Goal: Task Accomplishment & Management: Manage account settings

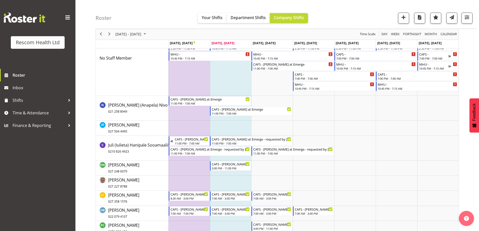
scroll to position [75, 0]
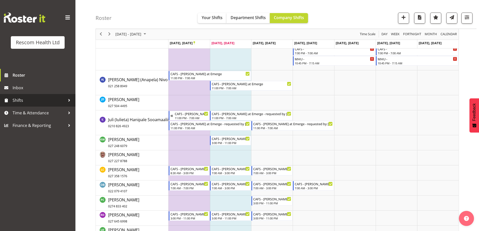
click at [23, 102] on span "Shifts" at bounding box center [39, 101] width 53 height 8
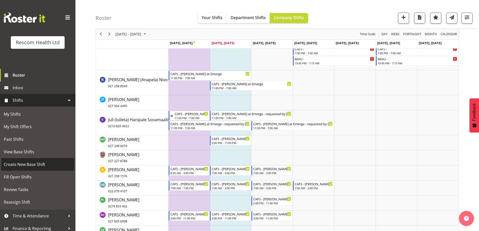
click at [30, 165] on span "Create New Base Shift" at bounding box center [38, 165] width 68 height 8
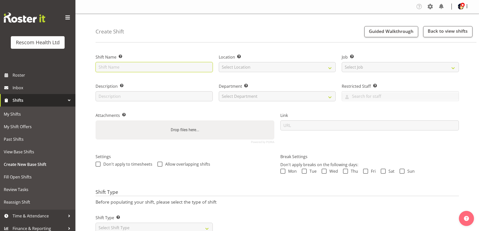
click at [115, 68] on input "text" at bounding box center [154, 67] width 117 height 10
type input "CAFS - Henny Wilson at Emerge - requested by Erin"
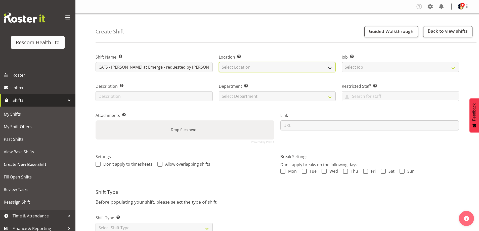
click at [253, 66] on select "Select Location CAFS Colwyn House Cranford Hospice DHB Emerge - Hospital Emerge…" at bounding box center [277, 67] width 117 height 10
select select "899"
click at [219, 62] on select "Select Location CAFS Colwyn House Cranford Hospice DHB Emerge - Hospital Emerge…" at bounding box center [277, 67] width 117 height 10
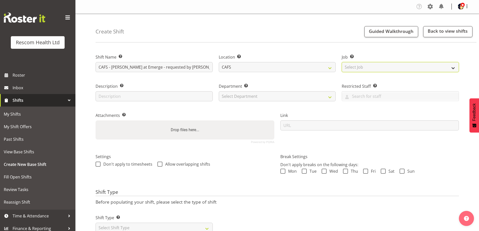
click at [388, 64] on select "Select Job Create new job HCA Watch" at bounding box center [400, 67] width 117 height 10
select select "4188"
click at [342, 62] on select "Select Job Create new job HCA Watch" at bounding box center [400, 67] width 117 height 10
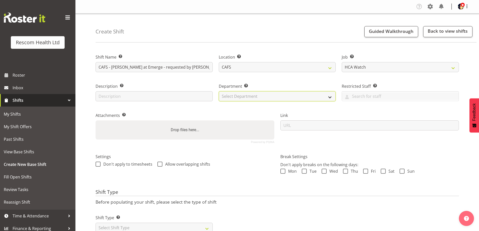
drag, startPoint x: 285, startPoint y: 98, endPoint x: 277, endPoint y: 101, distance: 8.7
click at [284, 99] on select "Select Department CAFS Colwyn House Cranford Hospice Emerge Emerge - Stortford …" at bounding box center [277, 96] width 117 height 10
select select "621"
click at [219, 91] on select "Select Department CAFS Colwyn House Cranford Hospice Emerge Emerge - Stortford …" at bounding box center [277, 96] width 117 height 10
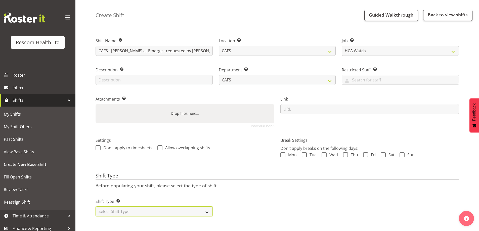
click at [133, 210] on select "Select Shift Type One Off Shift Recurring Shift Rotating Shift" at bounding box center [154, 212] width 117 height 10
select select "recurring"
click at [96, 207] on select "Select Shift Type One Off Shift Recurring Shift Rotating Shift" at bounding box center [154, 212] width 117 height 10
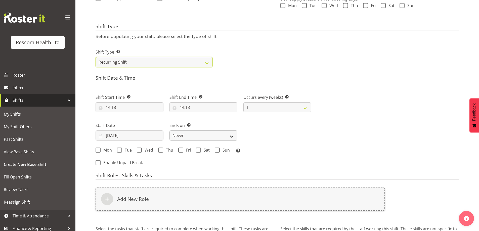
scroll to position [171, 0]
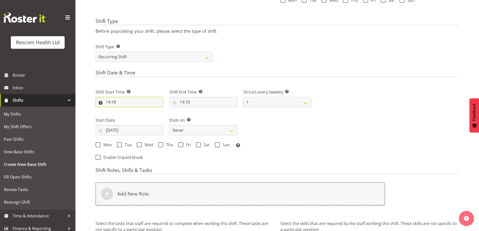
click at [109, 101] on input "14:18" at bounding box center [130, 102] width 68 height 10
click at [131, 115] on select "00 01 02 03 04 05 06 07 08 09 10 11 12 13 14 15 16 17 18 19 20 21 22 23" at bounding box center [129, 115] width 11 height 10
select select "23"
click at [124, 110] on select "00 01 02 03 04 05 06 07 08 09 10 11 12 13 14 15 16 17 18 19 20 21 22 23" at bounding box center [129, 115] width 11 height 10
type input "23:18"
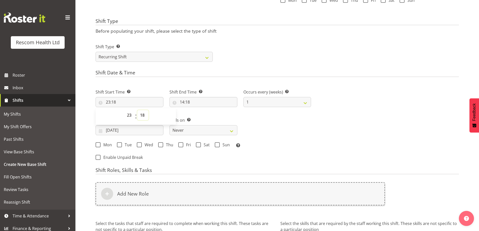
click at [142, 115] on select "00 01 02 03 04 05 06 07 08 09 10 11 12 13 14 15 16 17 18 19 20 21 22 23 24 25 2…" at bounding box center [142, 115] width 11 height 10
select select "0"
click at [137, 110] on select "00 01 02 03 04 05 06 07 08 09 10 11 12 13 14 15 16 17 18 19 20 21 22 23 24 25 2…" at bounding box center [142, 115] width 11 height 10
type input "23:00"
click at [181, 102] on input "14:18" at bounding box center [204, 102] width 68 height 10
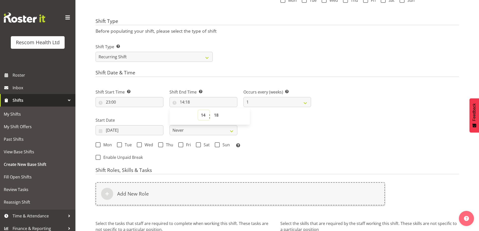
click at [203, 116] on select "00 01 02 03 04 05 06 07 08 09 10 11 12 13 14 15 16 17 18 19 20 21 22 23" at bounding box center [203, 115] width 11 height 10
select select "7"
click at [198, 110] on select "00 01 02 03 04 05 06 07 08 09 10 11 12 13 14 15 16 17 18 19 20 21 22 23" at bounding box center [203, 115] width 11 height 10
type input "07:18"
click at [217, 116] on select "00 01 02 03 04 05 06 07 08 09 10 11 12 13 14 15 16 17 18 19 20 21 22 23 24 25 2…" at bounding box center [216, 115] width 11 height 10
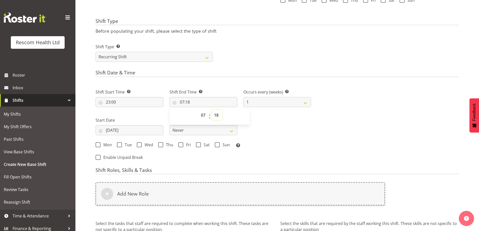
select select "0"
click at [211, 110] on select "00 01 02 03 04 05 06 07 08 09 10 11 12 13 14 15 16 17 18 19 20 21 22 23 24 25 2…" at bounding box center [216, 115] width 11 height 10
type input "07:00"
click at [312, 43] on div "Shift Type Shift Types: One Off – Select this if you would like a single shift …" at bounding box center [278, 51] width 370 height 28
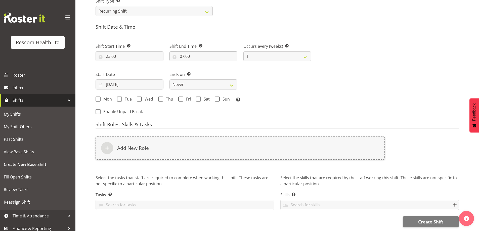
scroll to position [221, 0]
click at [114, 80] on input "23/09/2025" at bounding box center [130, 85] width 68 height 10
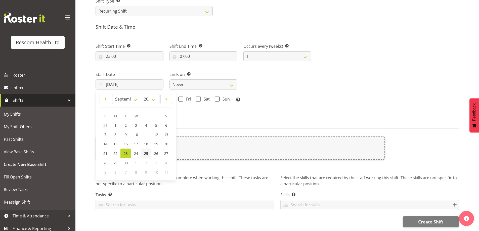
click at [145, 151] on span "25" at bounding box center [146, 153] width 4 height 5
type input "25/09/2025"
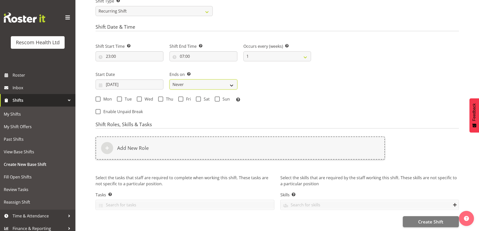
click at [181, 80] on select "Never On Date" at bounding box center [204, 85] width 68 height 10
select select "date"
click at [170, 80] on select "Never On Date" at bounding box center [204, 85] width 68 height 10
select select "8"
select select "2025"
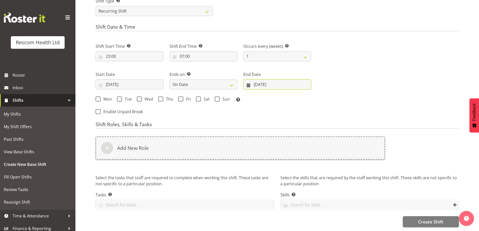
click at [274, 80] on input "23/09/2025" at bounding box center [278, 85] width 68 height 10
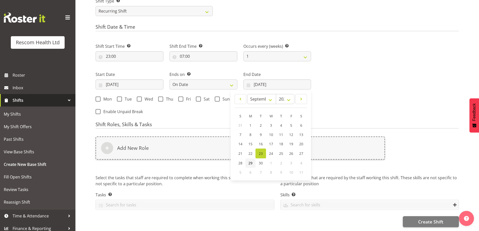
click at [248, 159] on link "29" at bounding box center [251, 163] width 10 height 9
type input "29/09/2025"
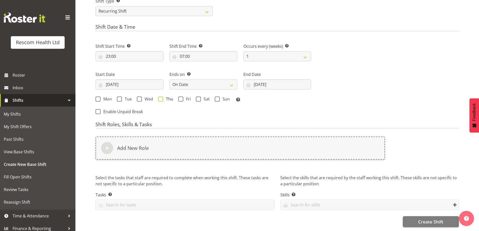
click at [161, 97] on span at bounding box center [160, 99] width 5 height 5
click at [161, 97] on input "Thu" at bounding box center [159, 98] width 3 height 3
checkbox input "true"
drag, startPoint x: 180, startPoint y: 95, endPoint x: 192, endPoint y: 94, distance: 11.6
click at [181, 97] on span at bounding box center [180, 99] width 5 height 5
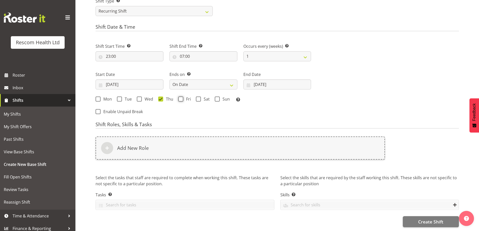
click at [181, 97] on input "Fri" at bounding box center [179, 98] width 3 height 3
checkbox input "true"
drag, startPoint x: 198, startPoint y: 93, endPoint x: 205, endPoint y: 94, distance: 6.4
click at [199, 97] on span at bounding box center [198, 99] width 5 height 5
click at [199, 97] on input "Sat" at bounding box center [197, 98] width 3 height 3
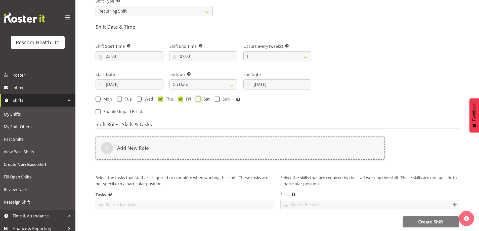
checkbox input "true"
click at [217, 97] on span at bounding box center [217, 99] width 5 height 5
click at [217, 97] on input "Sun" at bounding box center [216, 98] width 3 height 3
checkbox input "true"
click at [294, 83] on input "29/09/2025" at bounding box center [278, 85] width 68 height 10
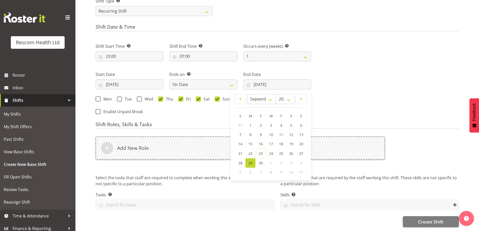
click at [250, 161] on span "29" at bounding box center [251, 163] width 4 height 5
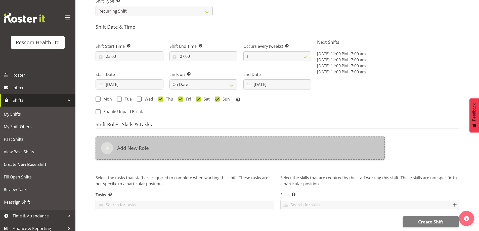
click at [159, 145] on div "Add New Role" at bounding box center [241, 148] width 290 height 23
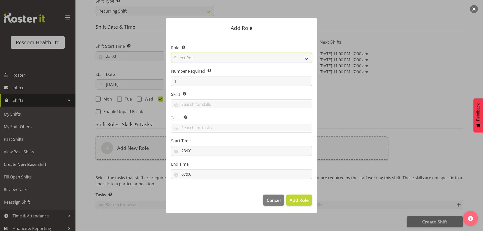
click at [194, 58] on select "Select Role HCA" at bounding box center [241, 58] width 141 height 10
select select "1100"
click at [171, 53] on select "Select Role HCA" at bounding box center [241, 58] width 141 height 10
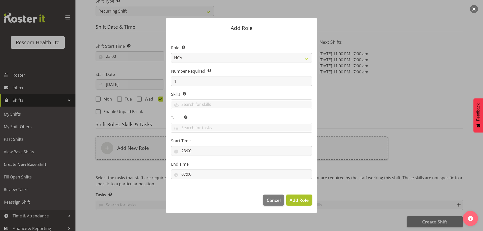
click at [293, 199] on span "Add Role" at bounding box center [299, 200] width 19 height 6
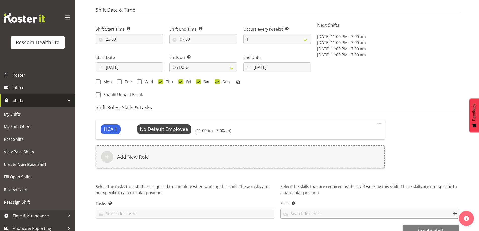
scroll to position [246, 0]
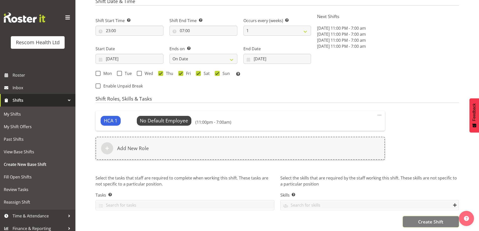
click at [419, 217] on button "Create Shift" at bounding box center [431, 221] width 56 height 11
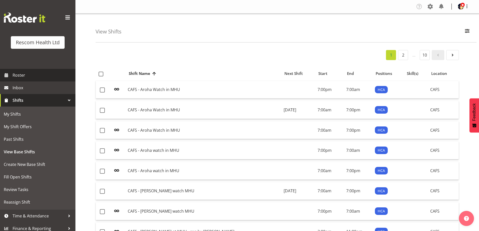
click at [25, 73] on span "Roster" at bounding box center [43, 75] width 60 height 8
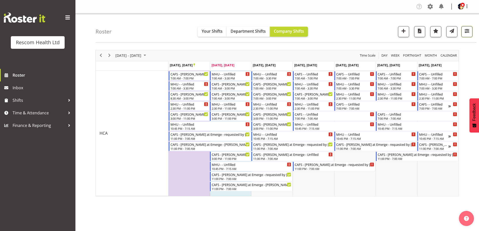
click at [469, 31] on span "button" at bounding box center [467, 31] width 7 height 7
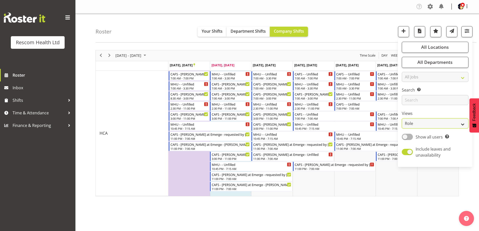
click at [423, 125] on select "Staff Role Shift - Horizontal Shift - Vertical Staff - Location" at bounding box center [435, 124] width 67 height 10
select select "staff"
click at [402, 119] on select "Staff Role Shift - Horizontal Shift - Vertical Staff - Location" at bounding box center [435, 124] width 67 height 10
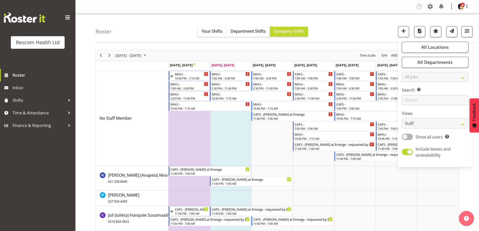
click at [357, 27] on div "Roster Your Shifts Department Shifts Company Shifts All Locations Clear CAFS Co…" at bounding box center [286, 28] width 381 height 29
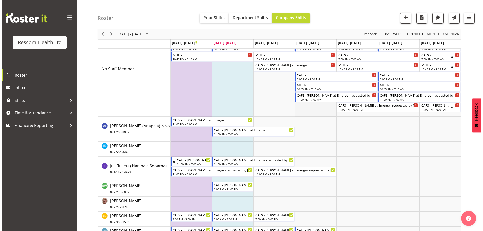
scroll to position [50, 0]
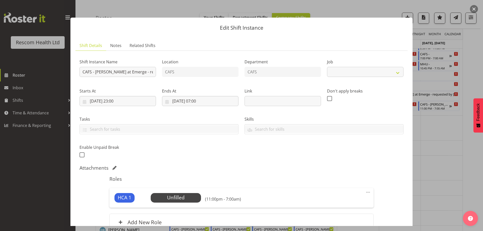
select select "4188"
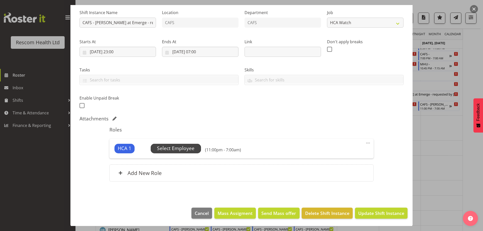
scroll to position [50, 0]
click at [188, 147] on span "Select Employee" at bounding box center [175, 148] width 37 height 7
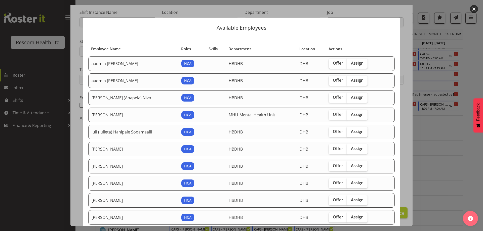
click at [355, 131] on span "Assign" at bounding box center [357, 131] width 13 height 5
click at [350, 131] on input "Assign" at bounding box center [348, 131] width 3 height 3
checkbox input "true"
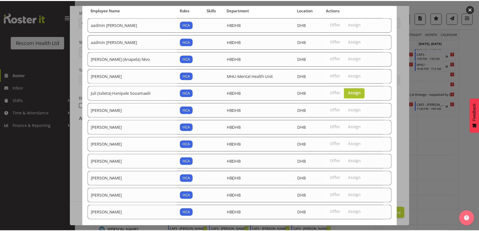
scroll to position [64, 0]
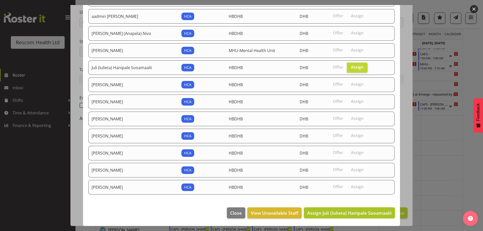
drag, startPoint x: 366, startPoint y: 211, endPoint x: 376, endPoint y: 214, distance: 10.4
click at [366, 211] on span "Assign Juli (Iulieta) Hanipale Sooamaalii" at bounding box center [349, 213] width 85 height 6
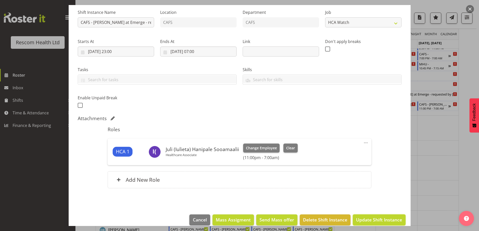
click at [388, 218] on span "Update Shift Instance" at bounding box center [379, 220] width 46 height 7
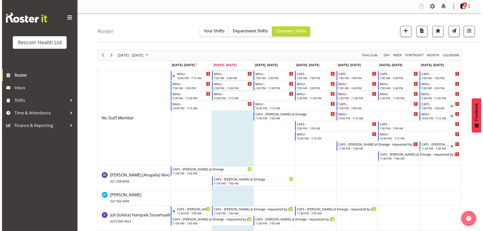
scroll to position [0, 0]
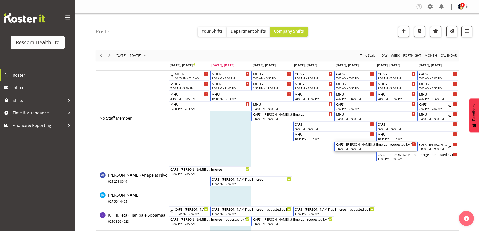
click at [358, 147] on div "11:00 PM - 7:00 AM" at bounding box center [376, 148] width 80 height 4
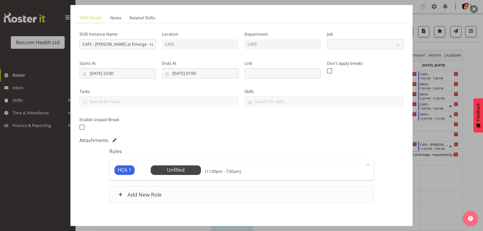
select select "4188"
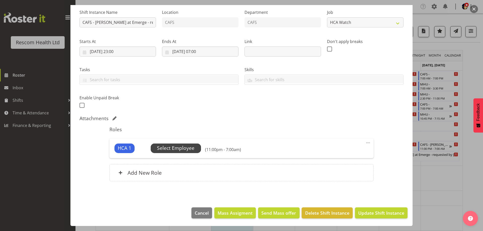
click at [188, 148] on span "Select Employee" at bounding box center [175, 148] width 37 height 7
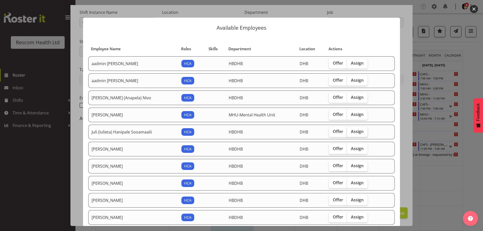
click at [358, 129] on span "Assign" at bounding box center [357, 131] width 13 height 5
click at [350, 130] on input "Assign" at bounding box center [348, 131] width 3 height 3
checkbox input "true"
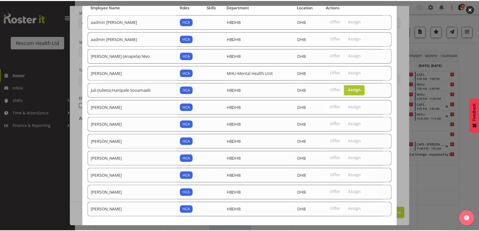
scroll to position [64, 0]
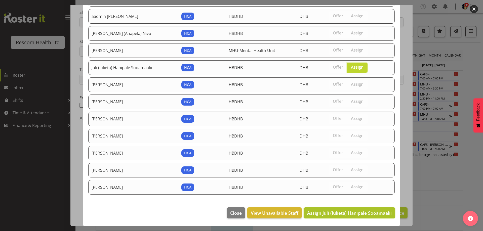
click at [367, 212] on span "Assign Juli (Iulieta) Hanipale Sooamaalii" at bounding box center [349, 213] width 85 height 6
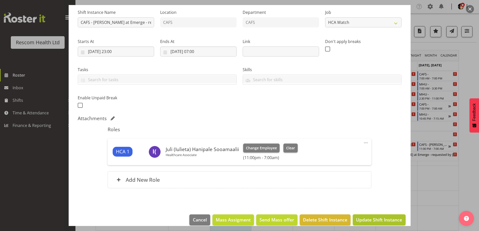
click at [382, 218] on span "Update Shift Instance" at bounding box center [379, 220] width 46 height 7
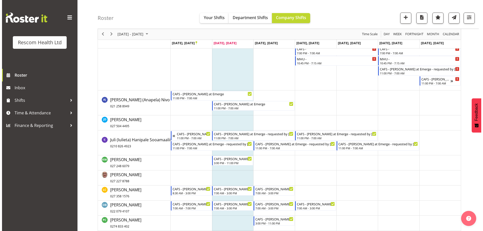
scroll to position [0, 0]
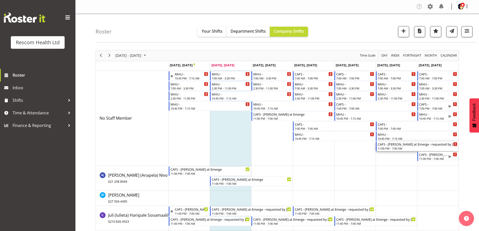
click at [400, 146] on div "CAFS - Henny Wilson at Emerge - requested by Erin" at bounding box center [418, 144] width 80 height 5
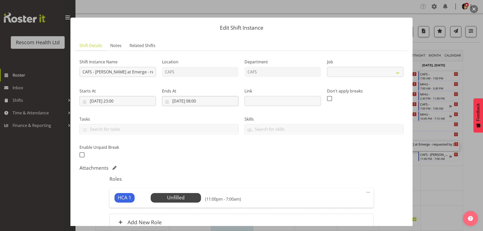
select select "4188"
click at [182, 199] on span "Select Employee" at bounding box center [175, 197] width 37 height 7
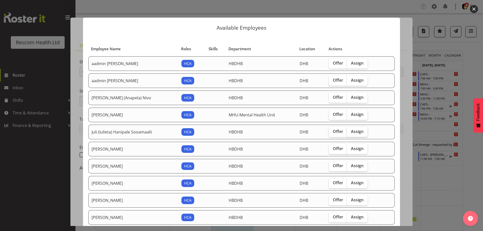
click at [356, 130] on span "Assign" at bounding box center [357, 131] width 13 height 5
click at [350, 130] on input "Assign" at bounding box center [348, 131] width 3 height 3
checkbox input "true"
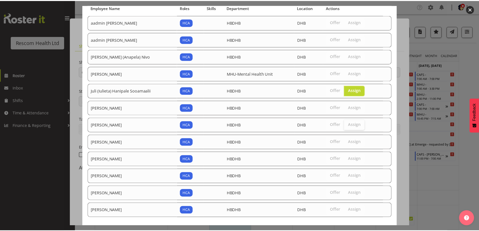
scroll to position [64, 0]
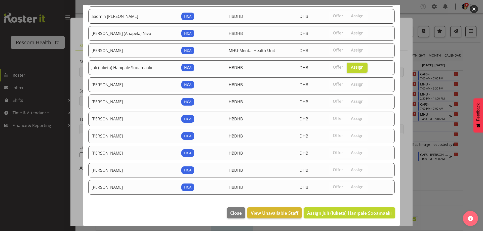
drag, startPoint x: 355, startPoint y: 210, endPoint x: 365, endPoint y: 210, distance: 9.6
click at [356, 210] on span "Assign Juli (Iulieta) Hanipale Sooamaalii" at bounding box center [349, 213] width 85 height 6
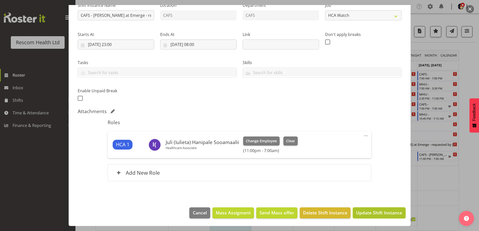
click at [384, 215] on span "Update Shift Instance" at bounding box center [379, 213] width 46 height 7
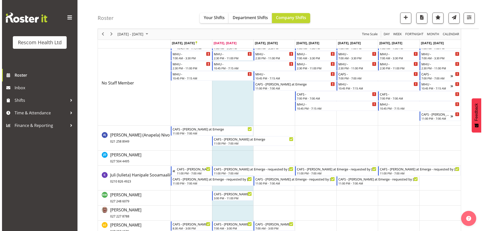
scroll to position [0, 0]
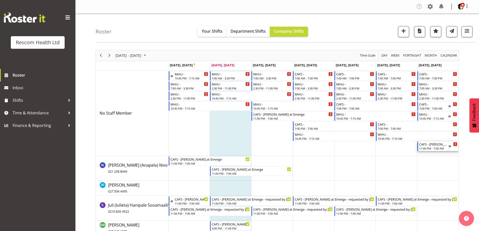
click at [441, 145] on div "CAFS - Henny Wilson at Emerge - requested by Erin" at bounding box center [434, 144] width 29 height 5
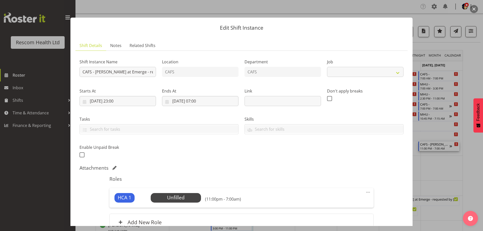
select select "4188"
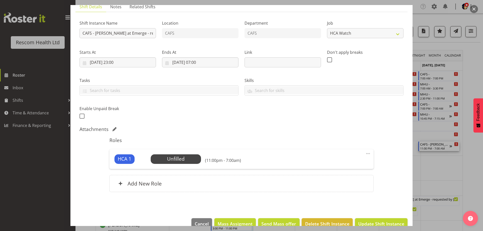
scroll to position [50, 0]
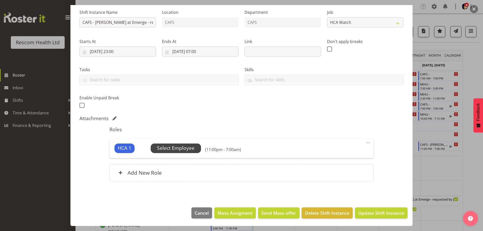
click at [178, 149] on span "Select Employee" at bounding box center [175, 148] width 37 height 7
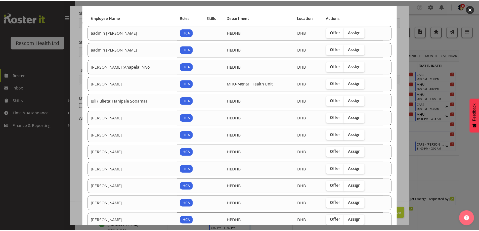
scroll to position [64, 0]
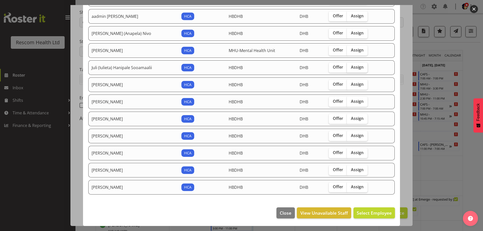
click at [355, 67] on span "Assign" at bounding box center [357, 67] width 13 height 5
click at [350, 67] on input "Assign" at bounding box center [348, 67] width 3 height 3
checkbox input "true"
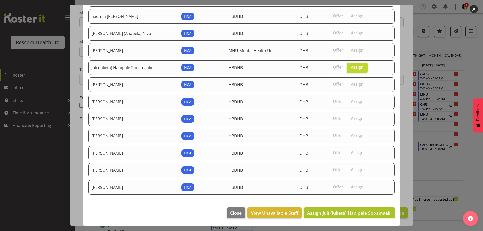
click at [378, 212] on span "Assign Juli (Iulieta) Hanipale Sooamaalii" at bounding box center [349, 213] width 85 height 6
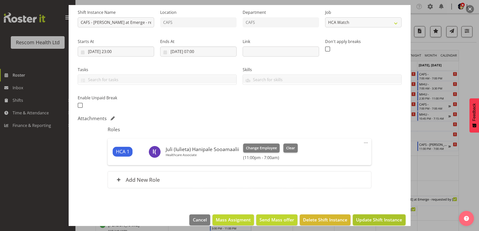
click at [387, 220] on span "Update Shift Instance" at bounding box center [379, 220] width 46 height 7
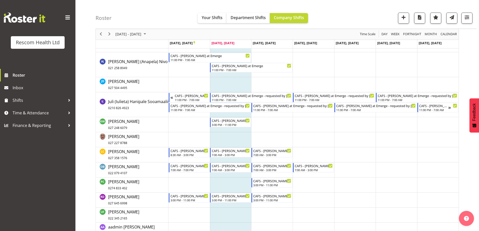
scroll to position [101, 0]
